Goal: Task Accomplishment & Management: Manage account settings

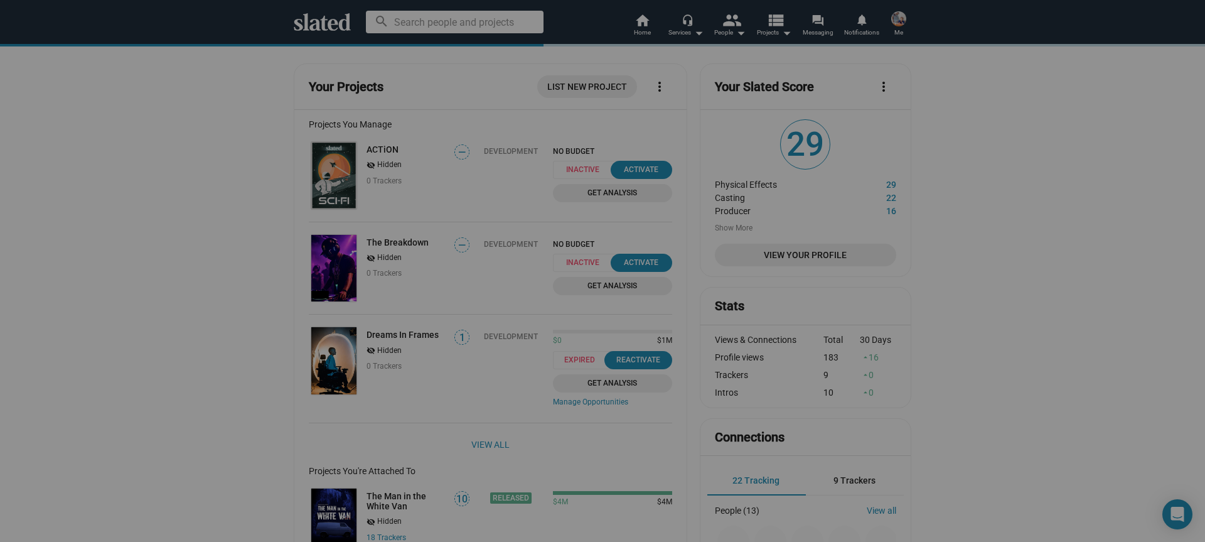
click at [892, 23] on img at bounding box center [898, 18] width 15 height 15
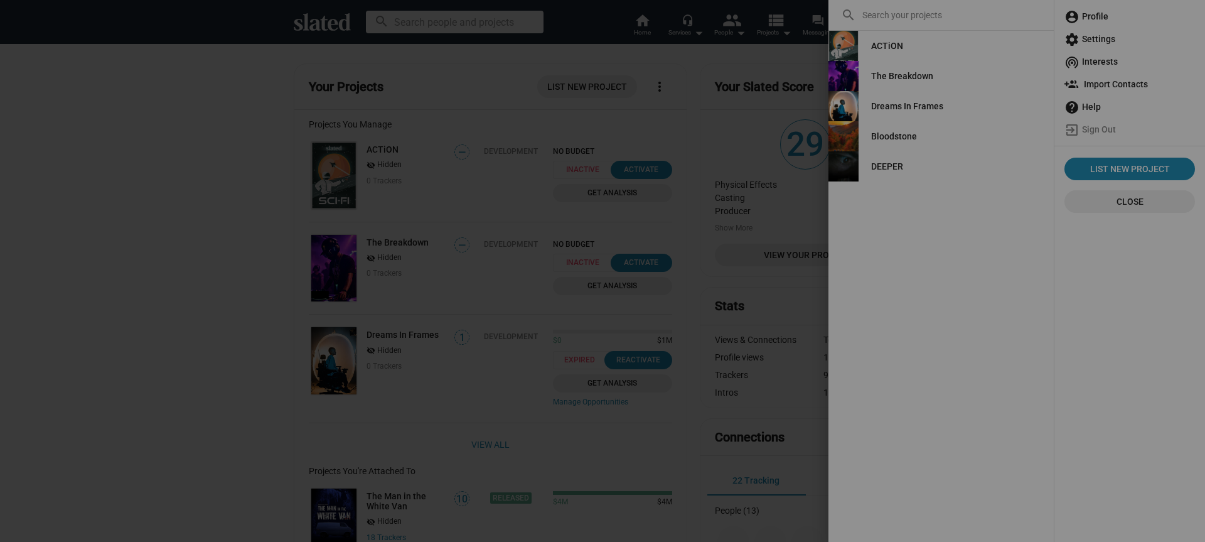
click at [919, 175] on div "DEEPER" at bounding box center [940, 166] width 225 height 30
click at [897, 171] on div "DEEPER" at bounding box center [887, 166] width 32 height 23
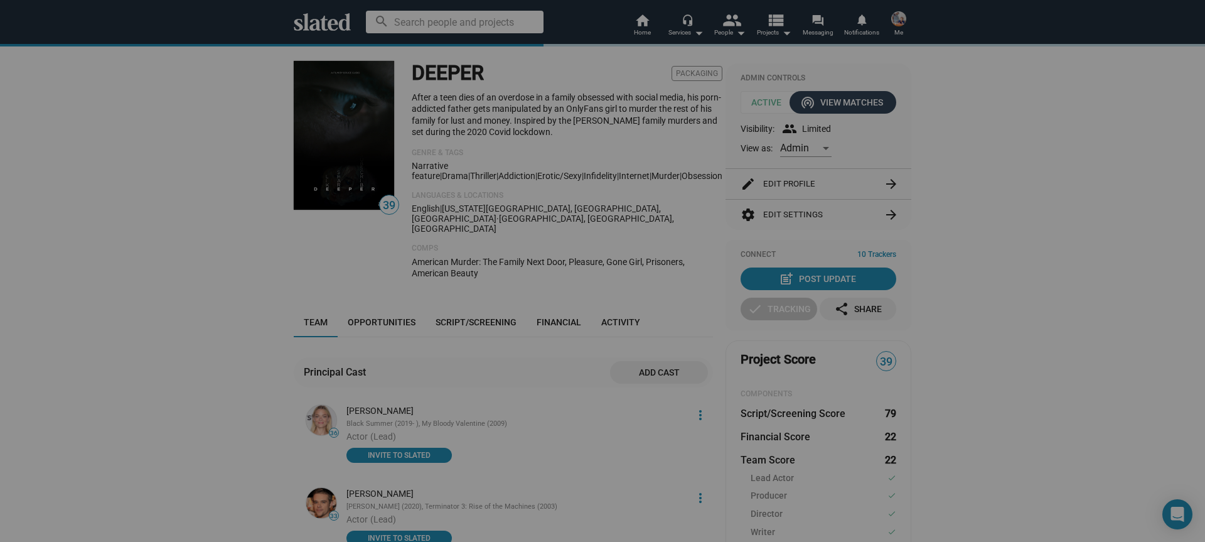
click at [854, 95] on div "wifi_tethering View Matches" at bounding box center [843, 102] width 80 height 23
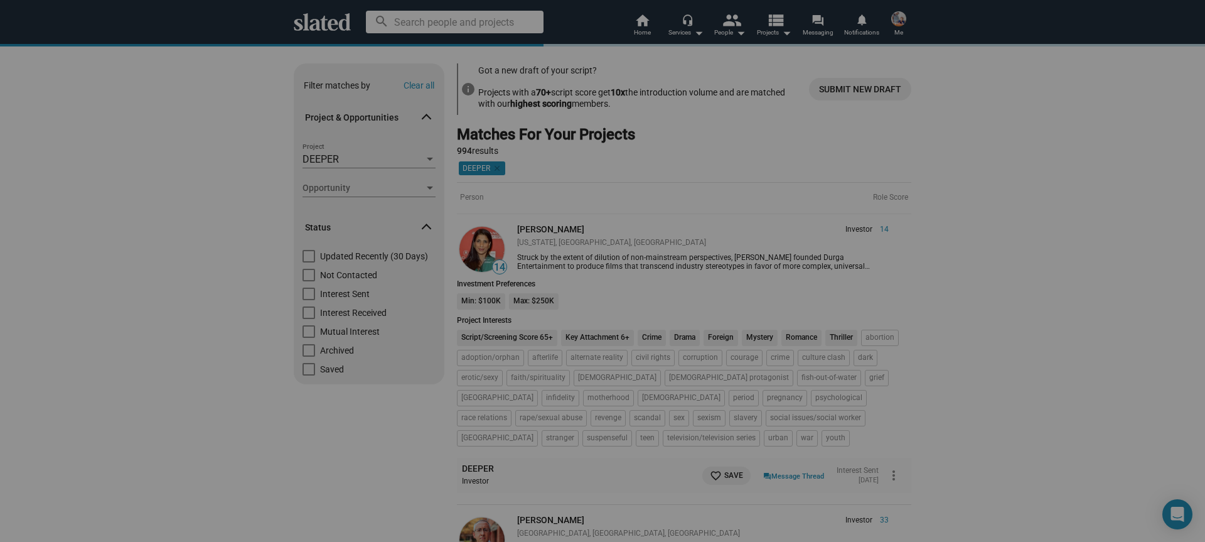
click at [313, 274] on span at bounding box center [309, 275] width 13 height 13
click at [309, 281] on input "Not Contacted" at bounding box center [308, 281] width 1 height 1
checkbox input "true"
